Goal: Find specific page/section: Find specific page/section

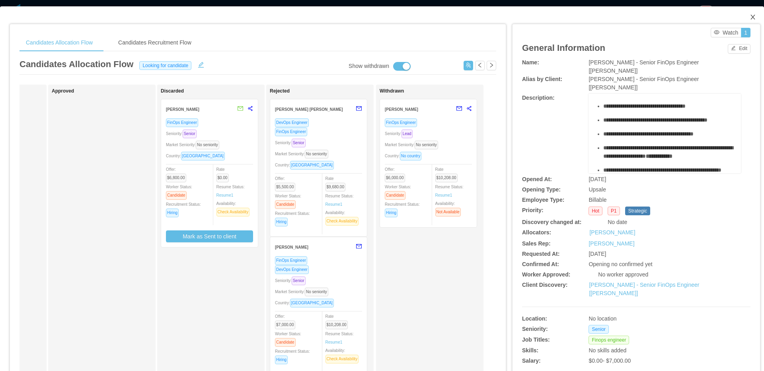
click at [753, 12] on span "Close" at bounding box center [752, 17] width 22 height 22
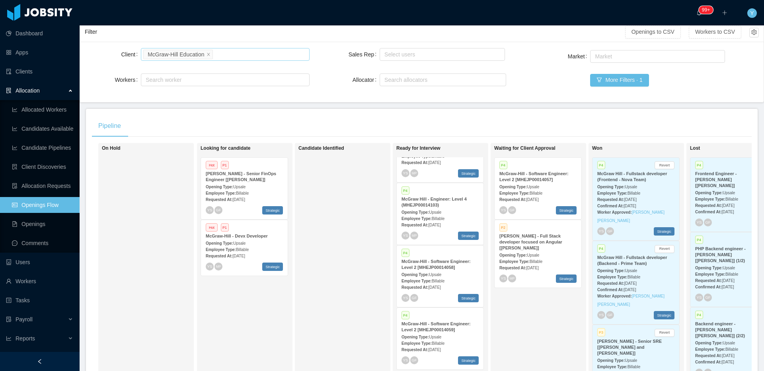
click at [212, 54] on li "McGraw-Hill Education" at bounding box center [177, 55] width 69 height 10
click at [463, 53] on div "Select users" at bounding box center [440, 55] width 112 height 8
click at [444, 70] on li "[PERSON_NAME]" at bounding box center [439, 70] width 124 height 13
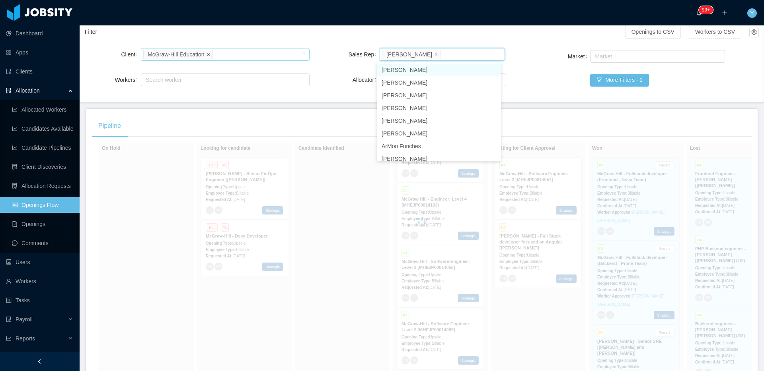
click at [210, 54] on icon "icon: close" at bounding box center [208, 54] width 4 height 4
click at [293, 40] on div "Filter Openings to CSV Workers to CSV" at bounding box center [422, 32] width 674 height 19
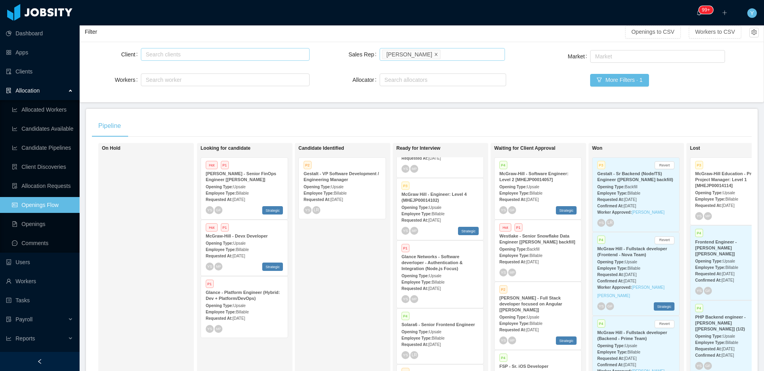
click at [434, 55] on icon "icon: close" at bounding box center [436, 54] width 4 height 4
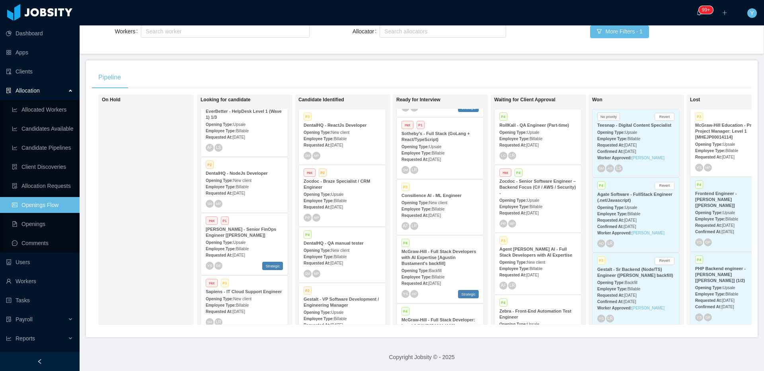
scroll to position [274, 0]
